Goal: Task Accomplishment & Management: Manage account settings

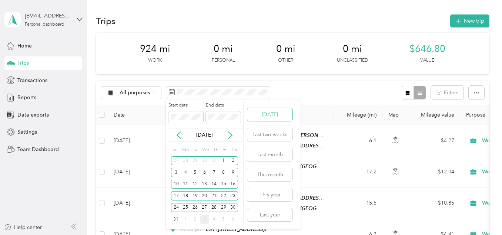
click at [256, 118] on button "Today" at bounding box center [269, 114] width 45 height 13
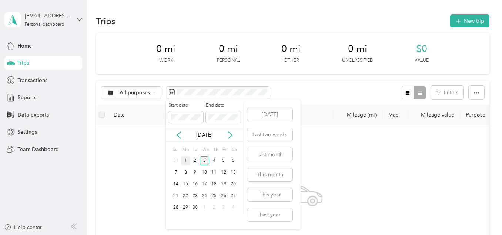
click at [188, 159] on div "1" at bounding box center [186, 160] width 10 height 9
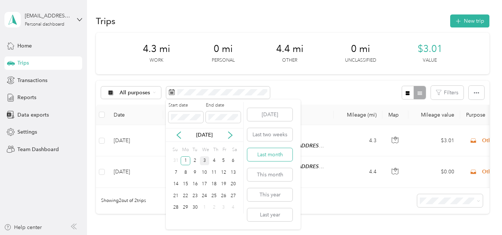
click at [269, 156] on button "Last month" at bounding box center [269, 154] width 45 height 13
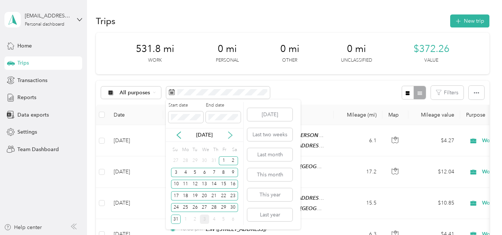
click at [230, 136] on icon at bounding box center [230, 134] width 7 height 7
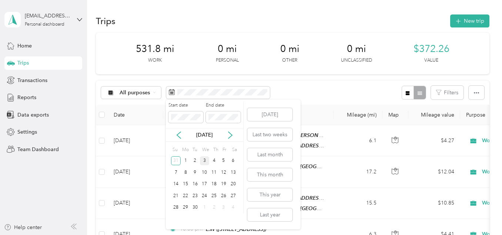
click at [190, 180] on div "16" at bounding box center [195, 184] width 10 height 12
click at [192, 181] on div "16" at bounding box center [195, 183] width 10 height 9
click at [194, 185] on div "16" at bounding box center [195, 183] width 10 height 9
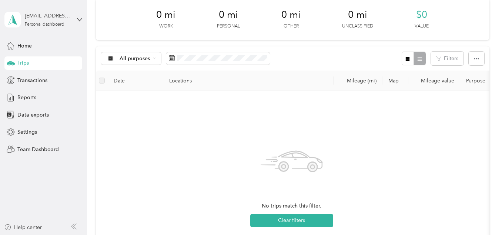
scroll to position [34, 0]
click at [210, 63] on span at bounding box center [218, 58] width 104 height 13
click at [210, 62] on span at bounding box center [218, 58] width 104 height 13
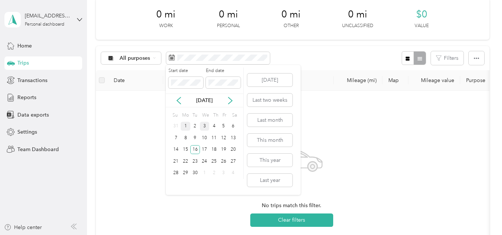
click at [187, 126] on div "1" at bounding box center [186, 126] width 10 height 9
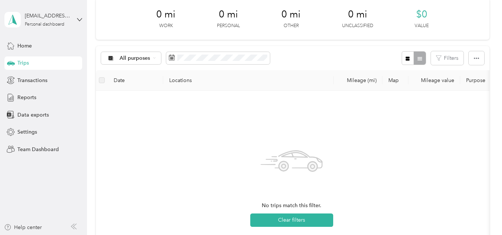
click at [288, 59] on div "All purposes Filters" at bounding box center [292, 58] width 393 height 24
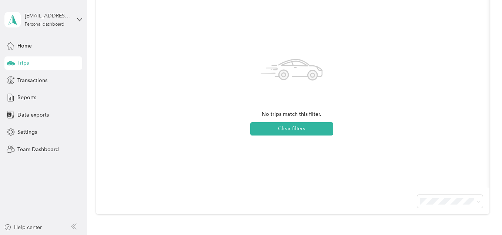
scroll to position [126, 0]
click at [279, 129] on button "Clear filters" at bounding box center [291, 128] width 83 height 13
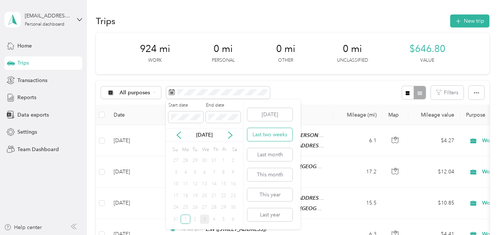
click at [274, 137] on button "Last two weeks" at bounding box center [269, 134] width 45 height 13
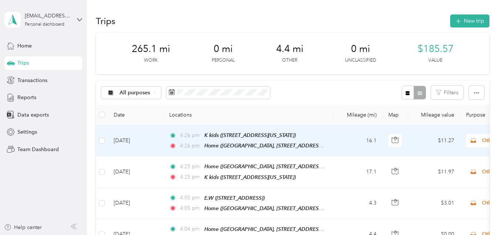
click at [472, 142] on icon at bounding box center [473, 140] width 9 height 6
click at [439, 34] on span "Work" at bounding box center [463, 35] width 69 height 8
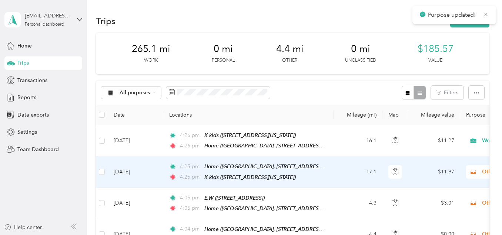
click at [435, 67] on span "Work" at bounding box center [463, 65] width 69 height 8
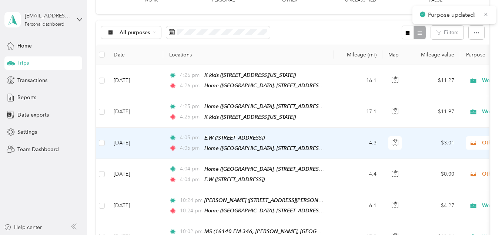
scroll to position [61, 0]
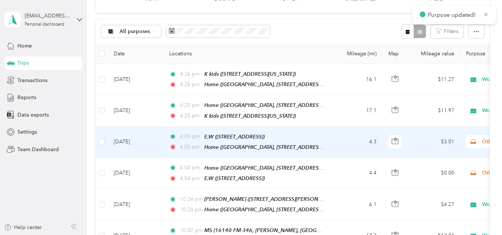
click at [481, 140] on span "Other" at bounding box center [509, 141] width 81 height 8
click at [426, 36] on span "Work" at bounding box center [457, 35] width 82 height 8
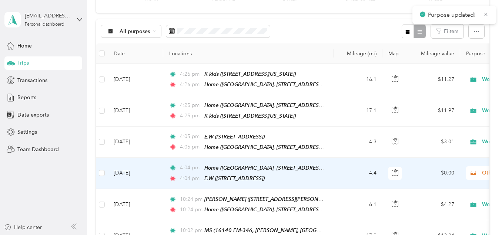
click at [480, 169] on span "Other" at bounding box center [509, 173] width 81 height 8
click at [441, 69] on li "Work" at bounding box center [457, 64] width 92 height 13
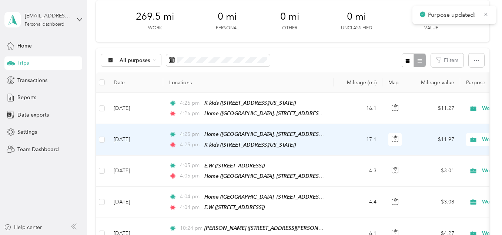
scroll to position [0, 0]
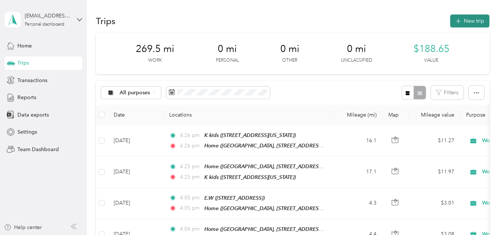
click at [470, 17] on button "New trip" at bounding box center [470, 20] width 39 height 13
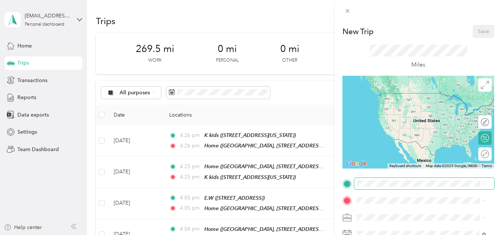
click at [378, 186] on span at bounding box center [425, 183] width 140 height 12
click at [389, 136] on span "Creekview Estates, 9149 McCoy Rd, Tyler, TX 75707, United States , 75707, Tyler…" at bounding box center [426, 139] width 111 height 30
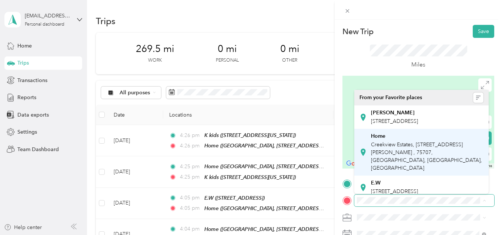
scroll to position [75, 0]
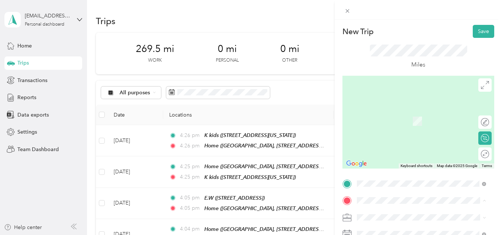
click at [382, 174] on div "K kids 2808 South Main Street, Lindale, 75771, Lindale, Texas, United States" at bounding box center [408, 182] width 74 height 16
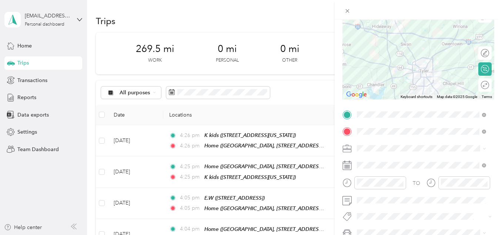
scroll to position [70, 0]
click at [378, 152] on span at bounding box center [425, 147] width 140 height 12
click at [375, 44] on div "Work" at bounding box center [422, 43] width 124 height 8
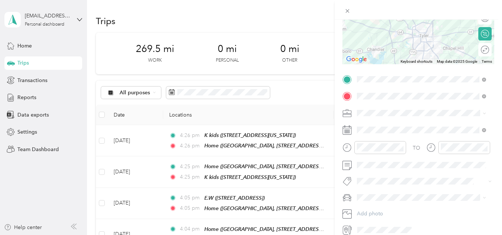
scroll to position [137, 0]
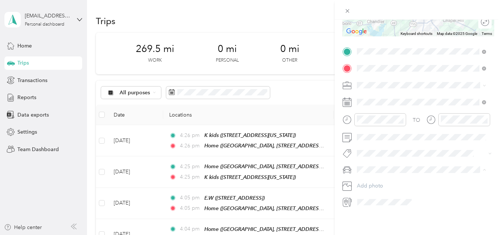
click at [367, 180] on li "Hannah" at bounding box center [422, 176] width 134 height 13
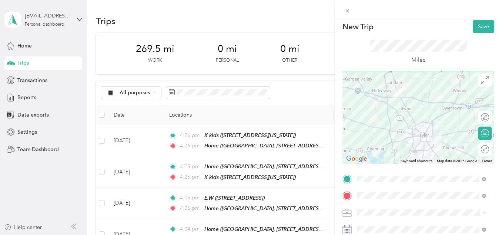
scroll to position [0, 0]
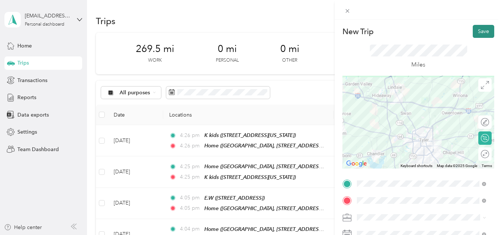
click at [475, 31] on button "Save" at bounding box center [483, 31] width 21 height 13
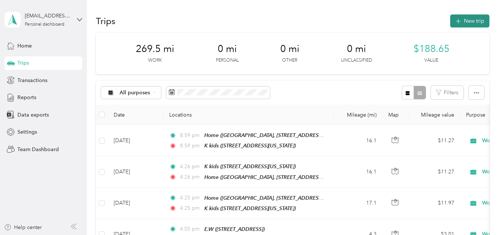
click at [459, 26] on button "New trip" at bounding box center [470, 20] width 39 height 13
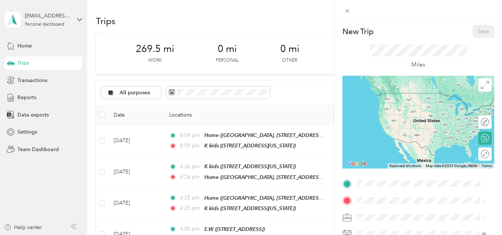
scroll to position [37, 0]
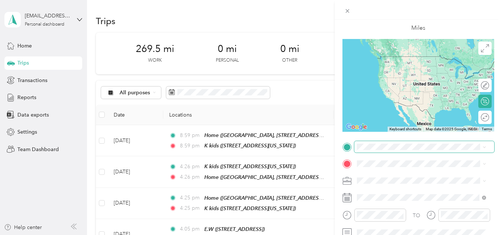
click at [363, 150] on span at bounding box center [425, 147] width 140 height 12
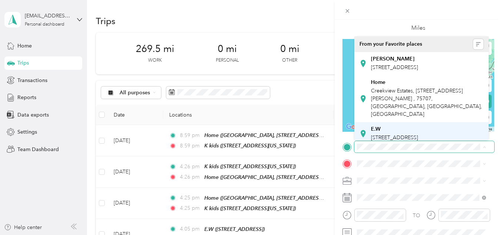
scroll to position [75, 0]
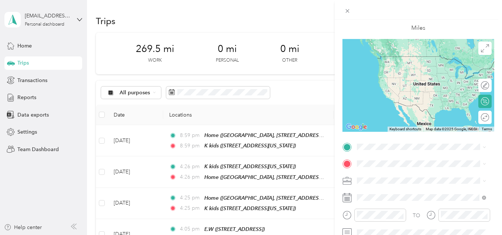
click at [401, 129] on span "2808 South Main Street, Lindale, 75771, Lindale, Texas, United States" at bounding box center [408, 132] width 74 height 6
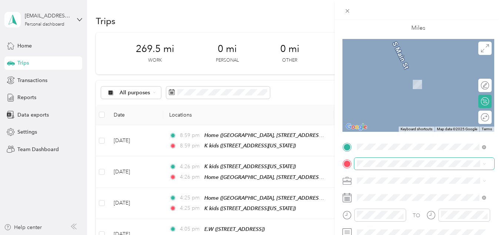
click at [374, 167] on span at bounding box center [425, 163] width 140 height 12
click at [385, 113] on span "Creekview Estates, 9149 McCoy Rd, Tyler, TX 75707, United States , 75707, Tyler…" at bounding box center [426, 119] width 111 height 30
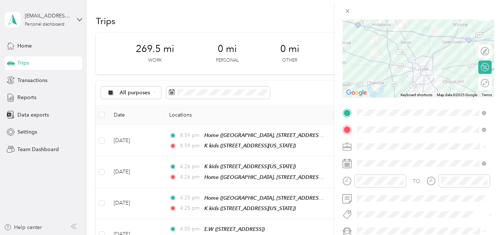
scroll to position [71, 0]
click at [373, 42] on div "Work" at bounding box center [422, 42] width 124 height 8
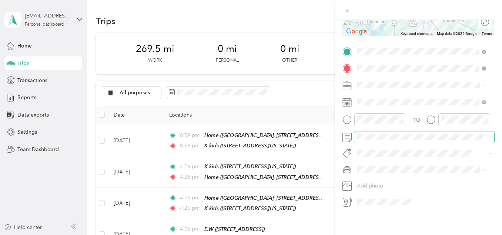
click at [376, 134] on span at bounding box center [425, 137] width 140 height 12
click at [376, 175] on span "Hannah" at bounding box center [380, 177] width 41 height 6
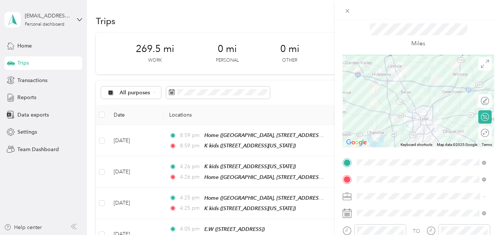
scroll to position [0, 0]
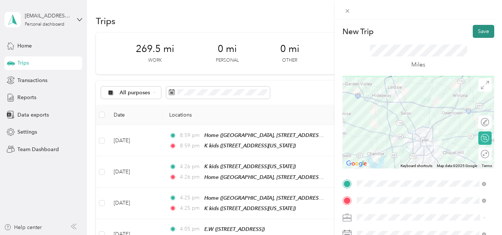
click at [475, 33] on button "Save" at bounding box center [483, 31] width 21 height 13
